Goal: Find specific page/section: Find specific page/section

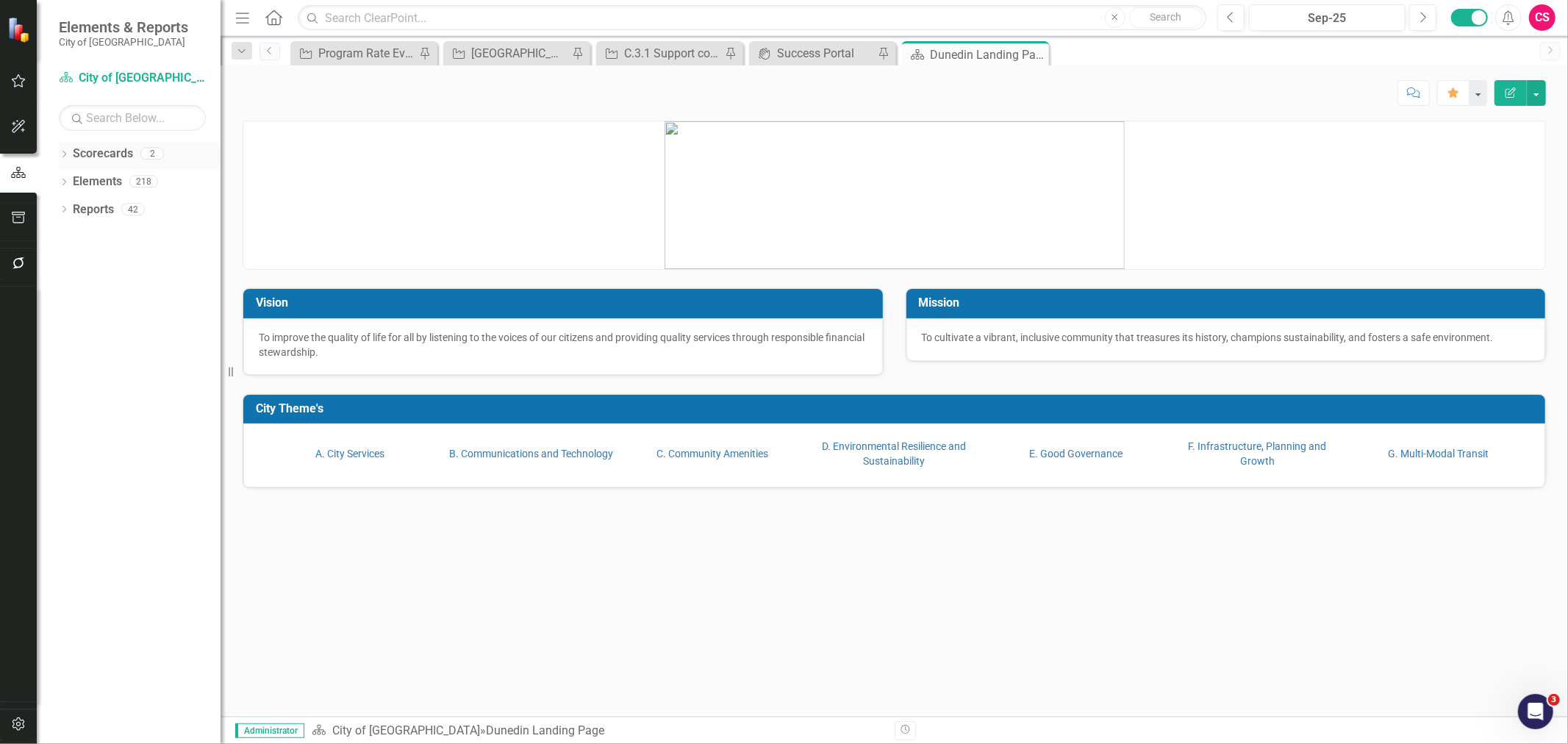
click at [62, 154] on icon "Dropdown" at bounding box center [64, 156] width 10 height 8
click at [68, 185] on icon "Dropdown" at bounding box center [72, 181] width 11 height 9
click at [129, 208] on link "CIPs & BPIs" at bounding box center [158, 210] width 125 height 17
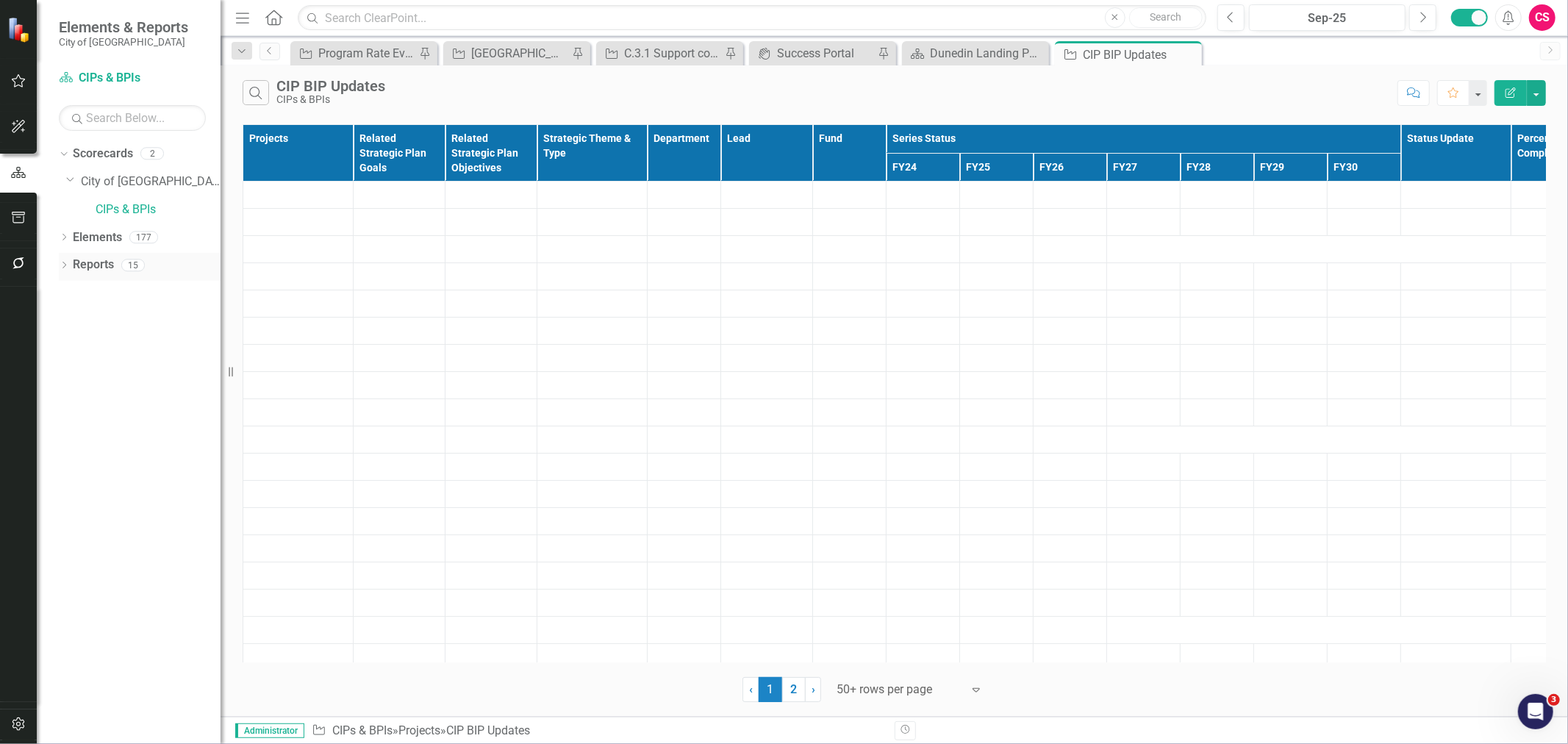
click at [61, 270] on icon "Dropdown" at bounding box center [64, 266] width 10 height 8
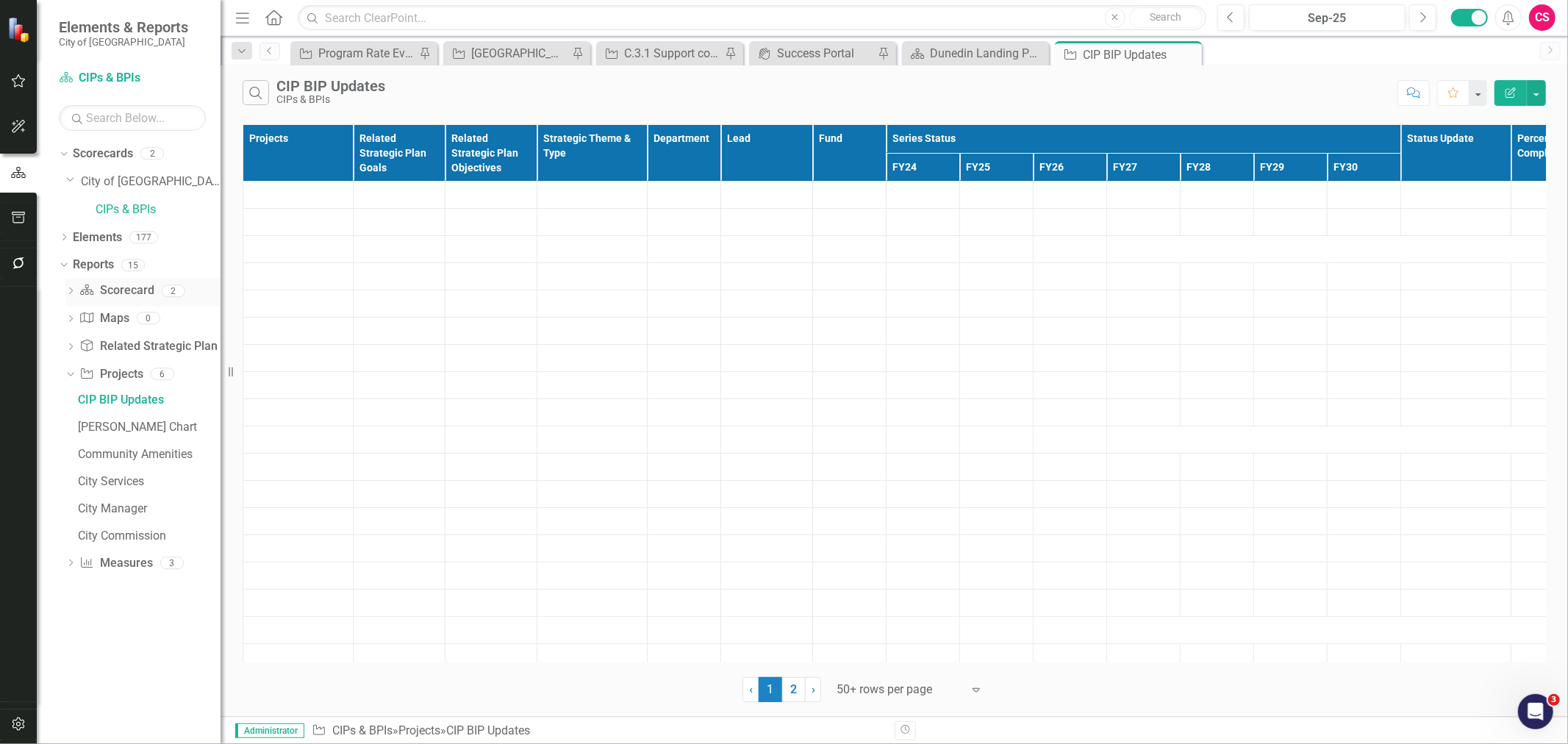
click at [70, 290] on icon "Dropdown" at bounding box center [70, 292] width 10 height 8
click at [70, 290] on icon "Dropdown" at bounding box center [69, 290] width 8 height 10
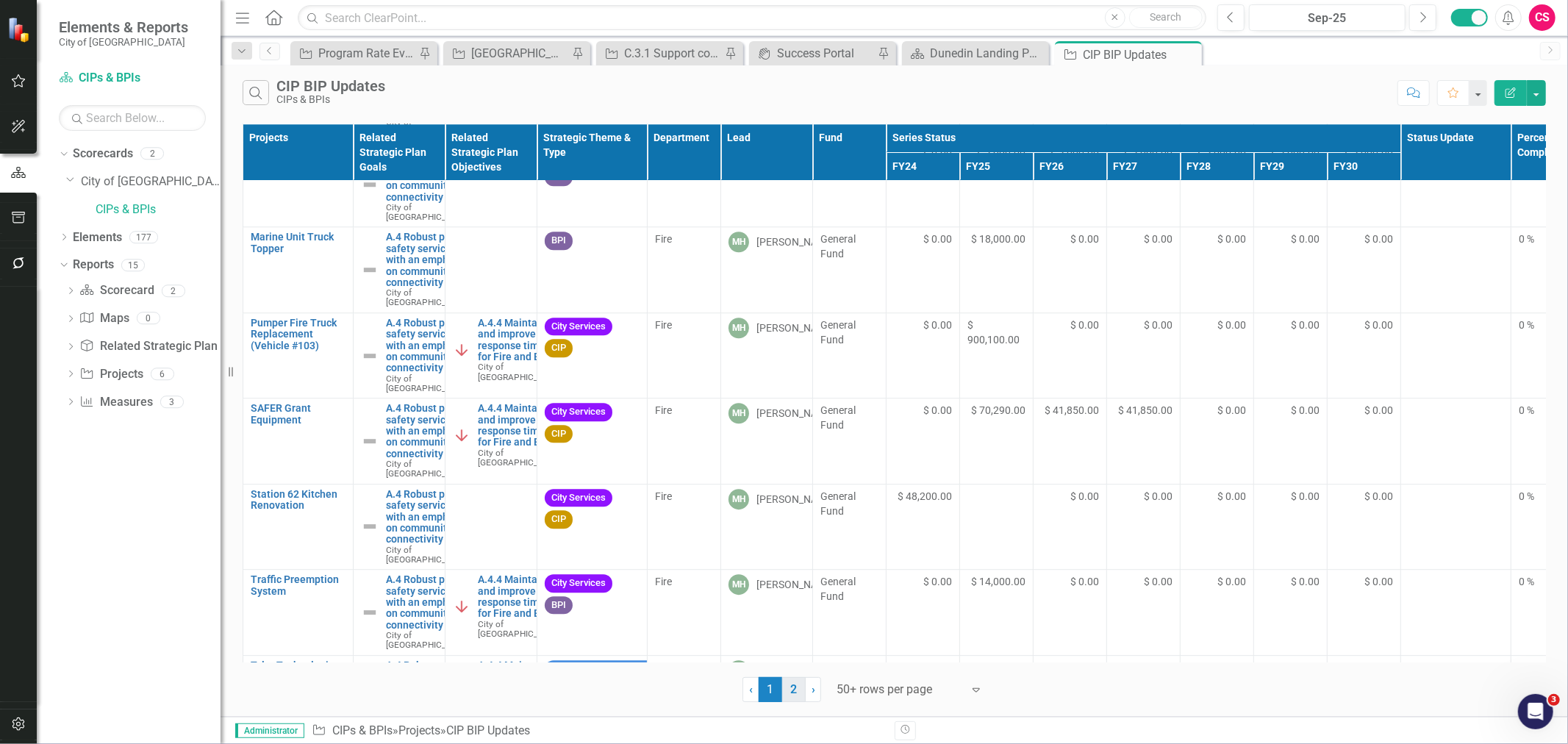
scroll to position [3389, 0]
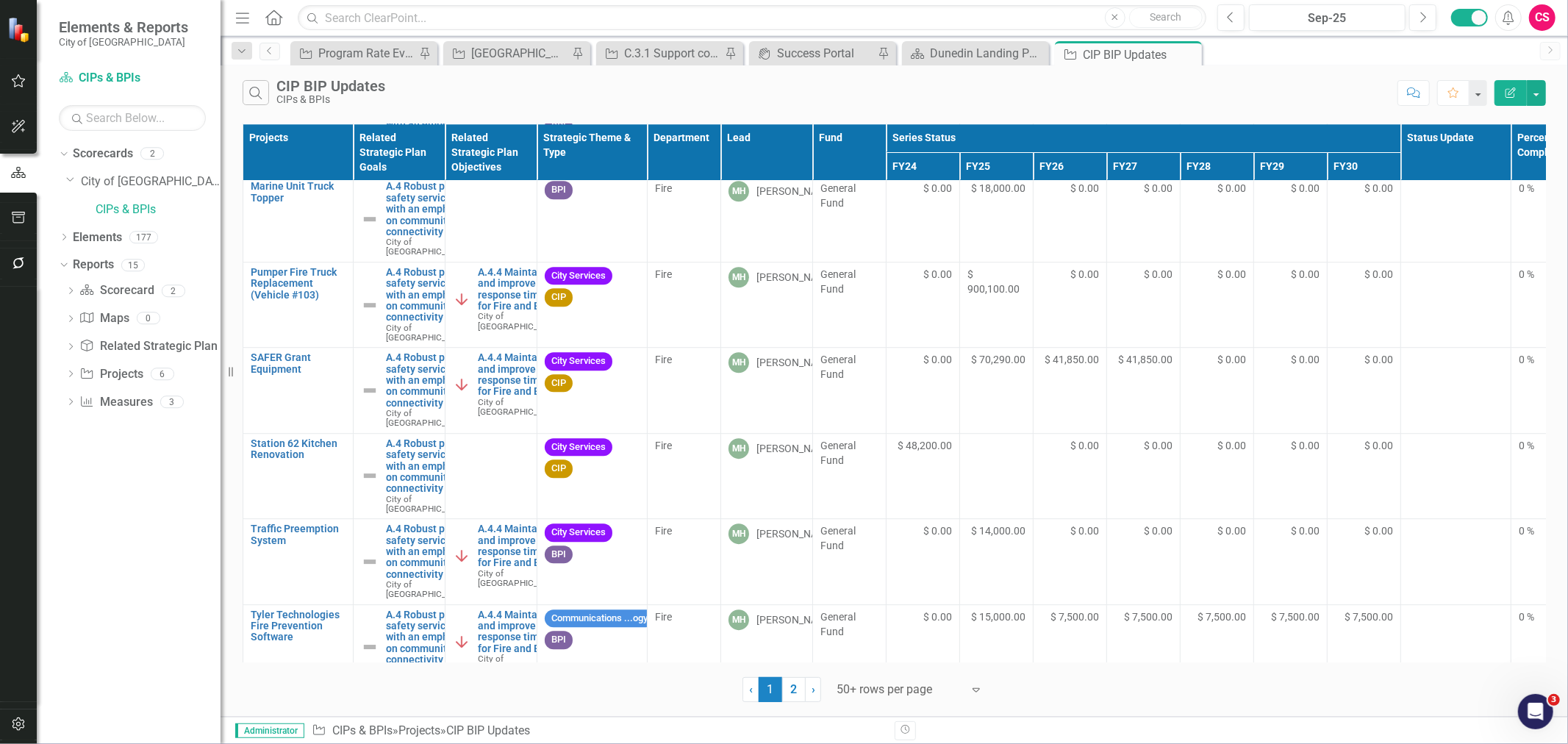
drag, startPoint x: 794, startPoint y: 688, endPoint x: 785, endPoint y: 479, distance: 209.2
click at [794, 567] on link "2" at bounding box center [793, 689] width 23 height 25
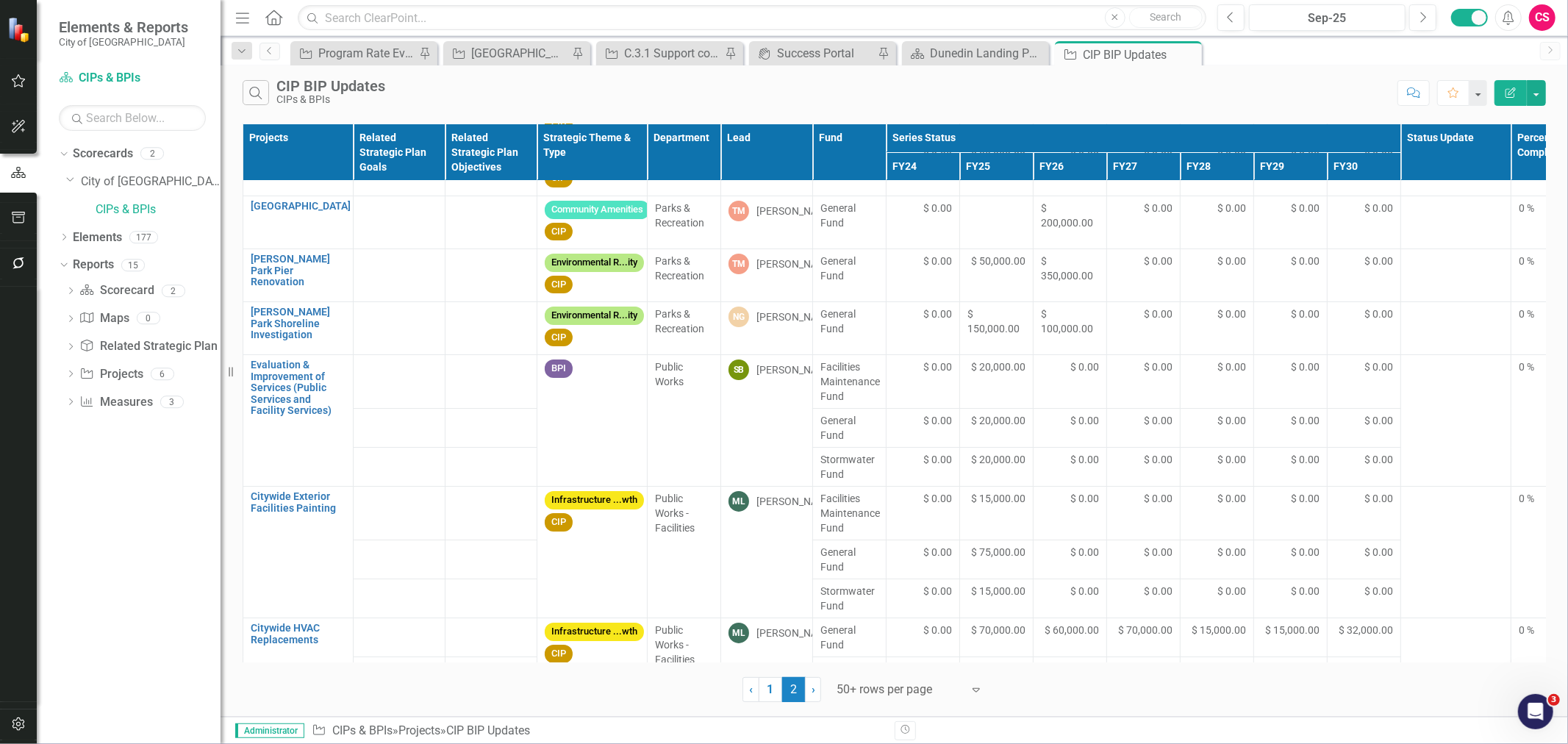
scroll to position [4511, 0]
click at [98, 260] on link "Reports" at bounding box center [93, 264] width 41 height 17
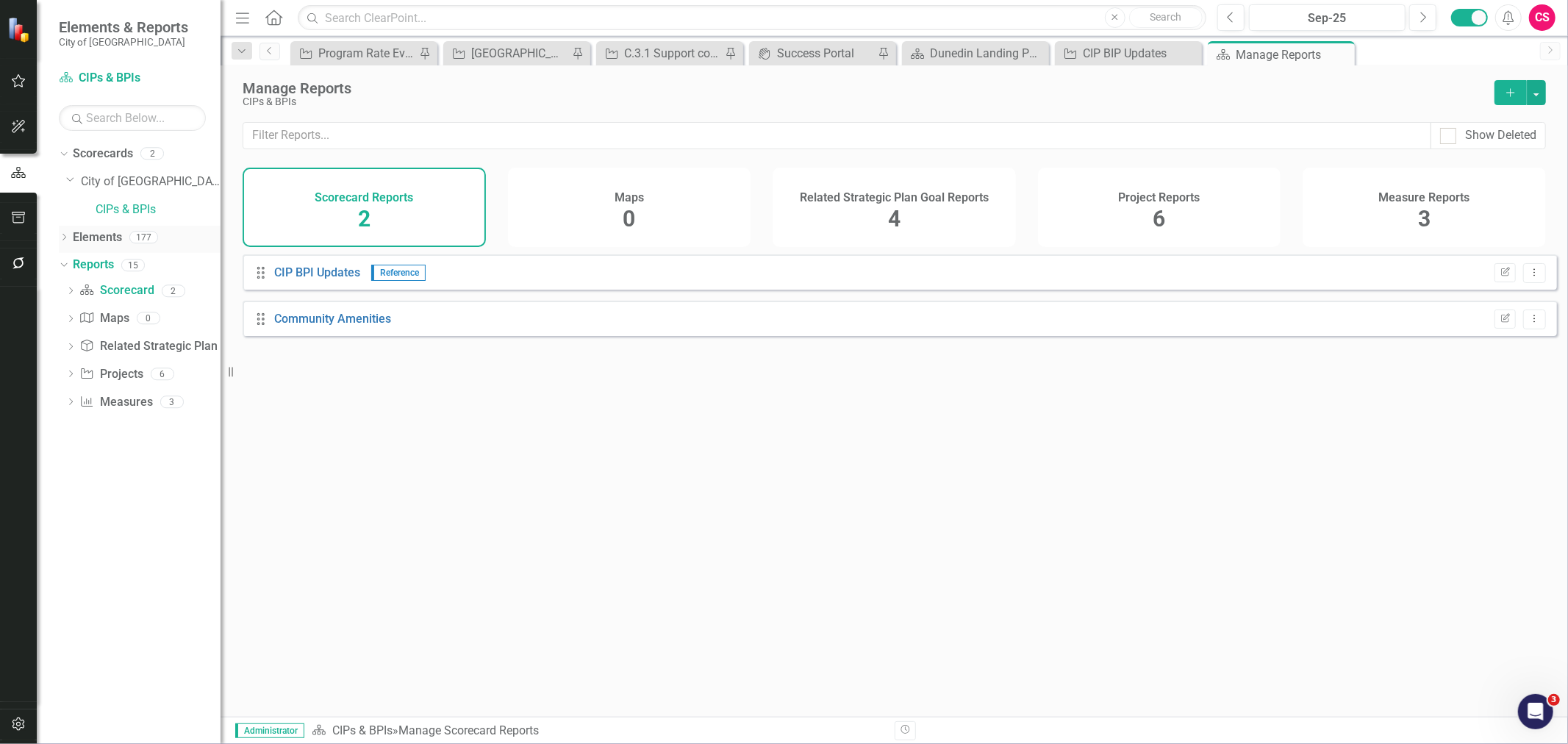
click at [62, 237] on icon "Dropdown" at bounding box center [64, 239] width 10 height 8
click at [126, 320] on link "Measure Measures" at bounding box center [116, 320] width 73 height 17
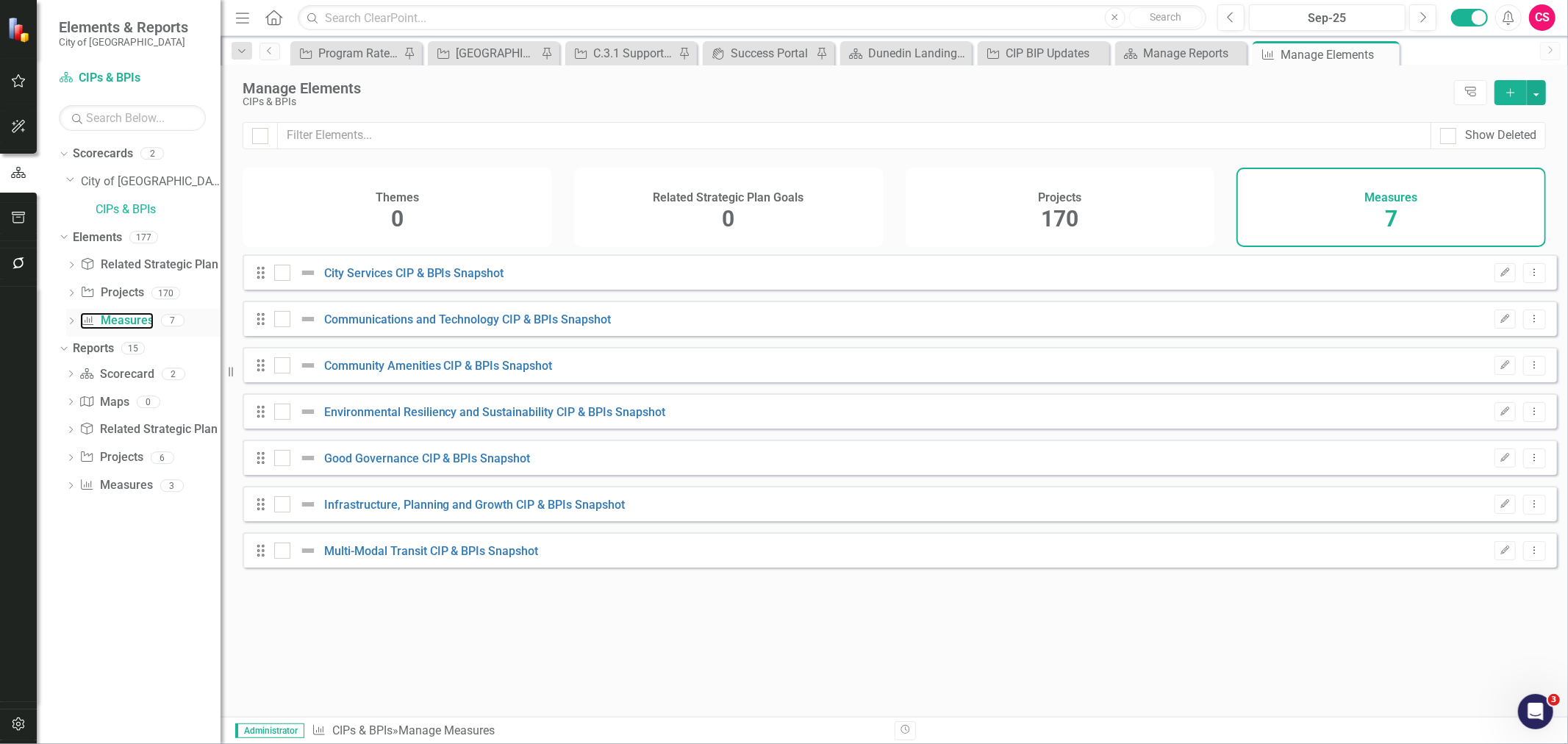
checkbox input "false"
click at [1253, 555] on icon "Edit" at bounding box center [1505, 550] width 11 height 9
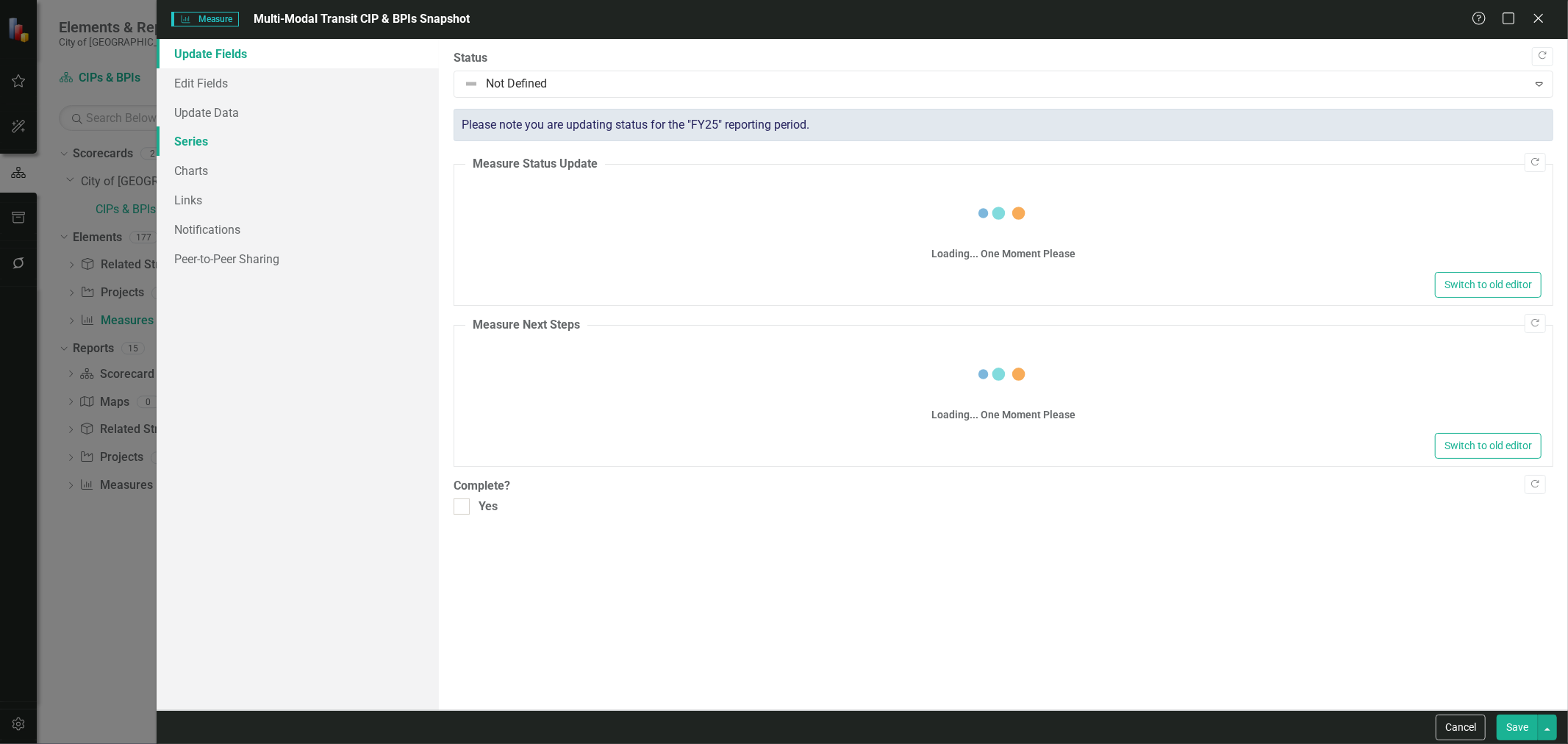
click at [263, 147] on link "Series" at bounding box center [297, 141] width 282 height 29
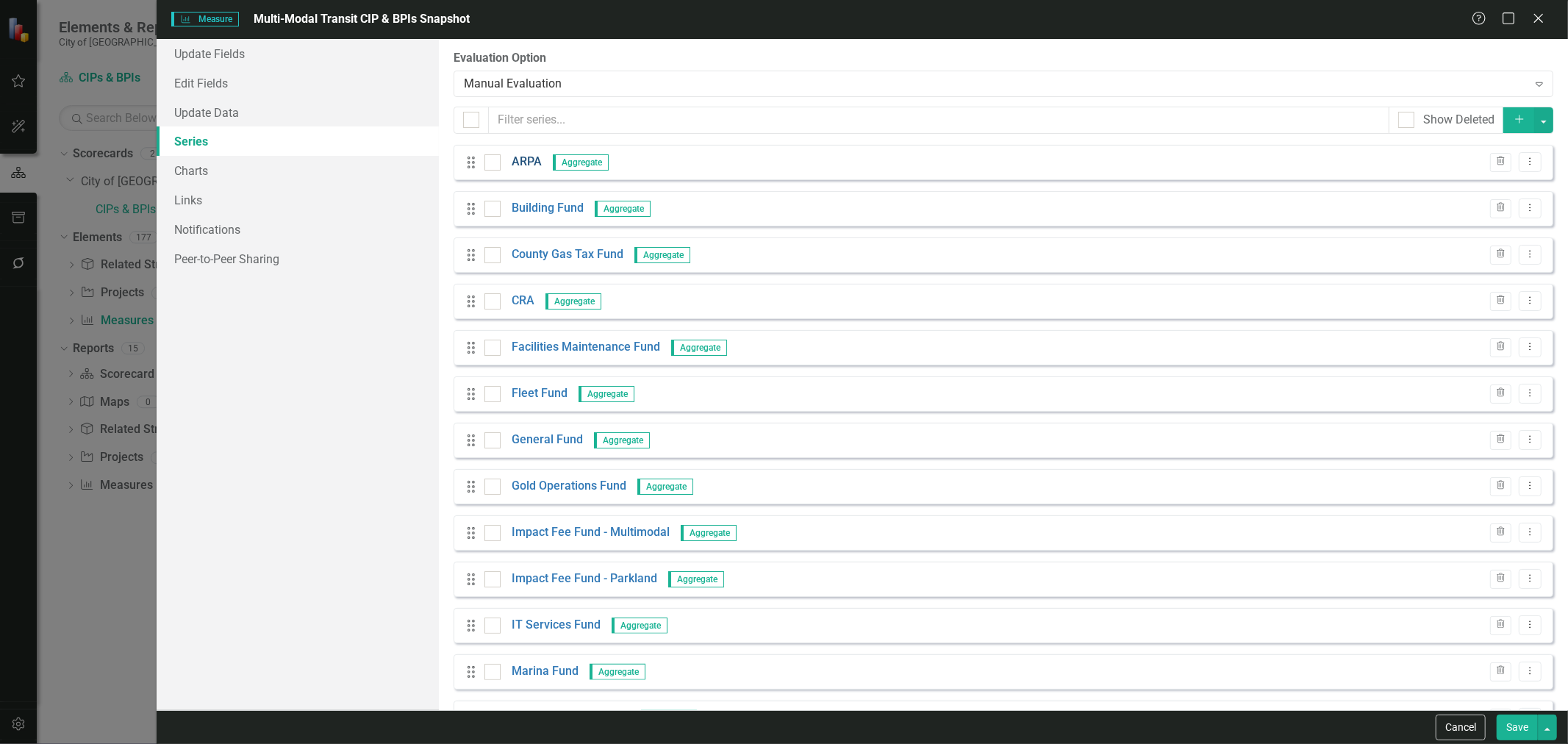
click at [530, 160] on link "ARPA" at bounding box center [526, 162] width 30 height 17
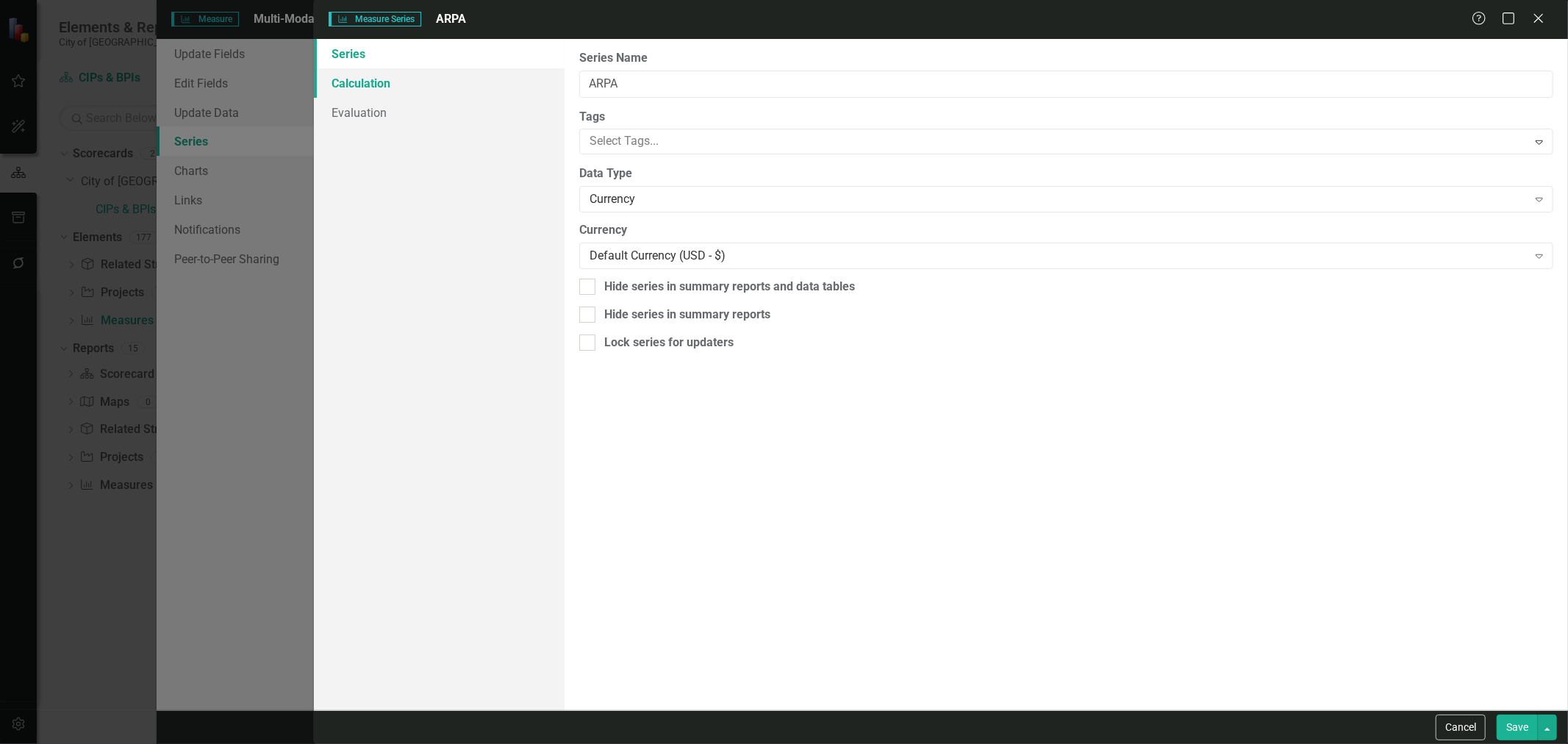
click at [475, 79] on link "Calculation" at bounding box center [439, 83] width 251 height 29
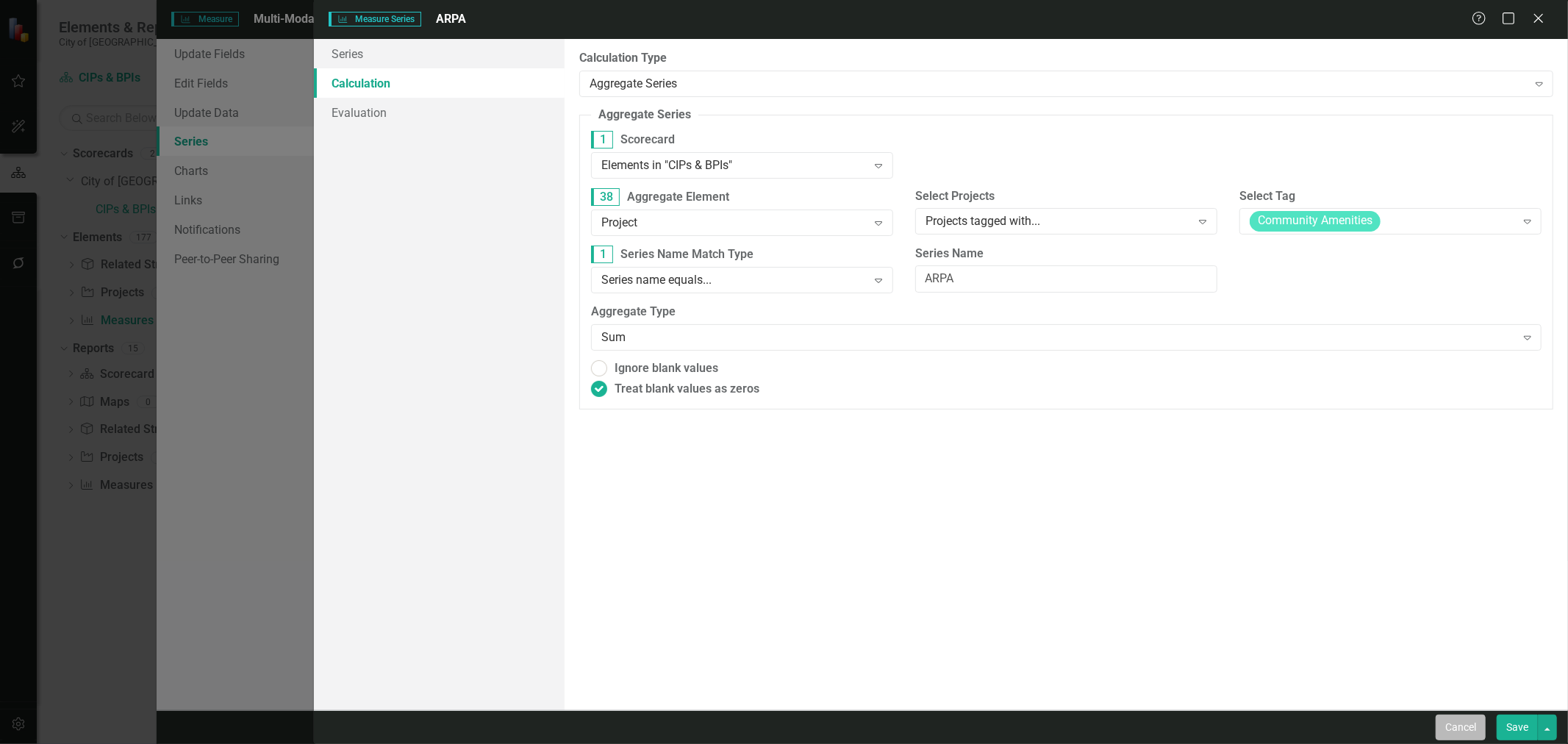
click at [1253, 567] on button "Cancel" at bounding box center [1460, 727] width 50 height 26
